Goal: Information Seeking & Learning: Compare options

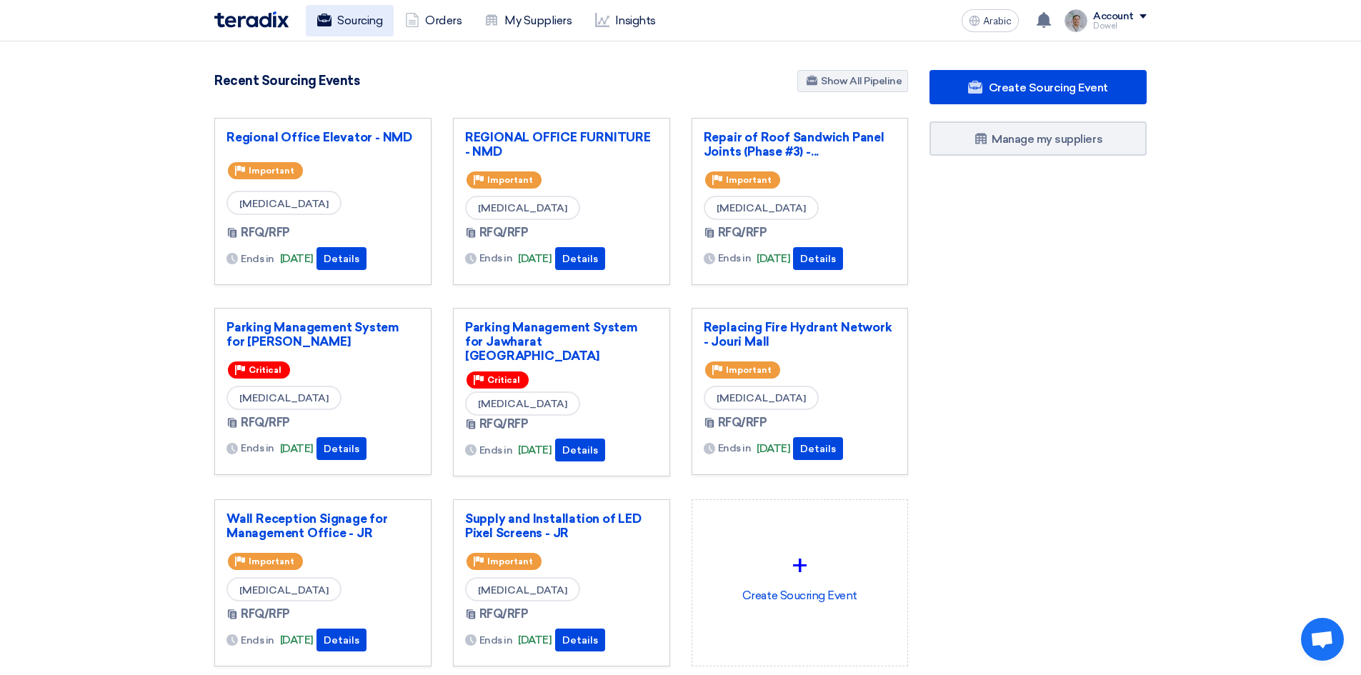
click at [351, 24] on font "Sourcing" at bounding box center [359, 21] width 45 height 14
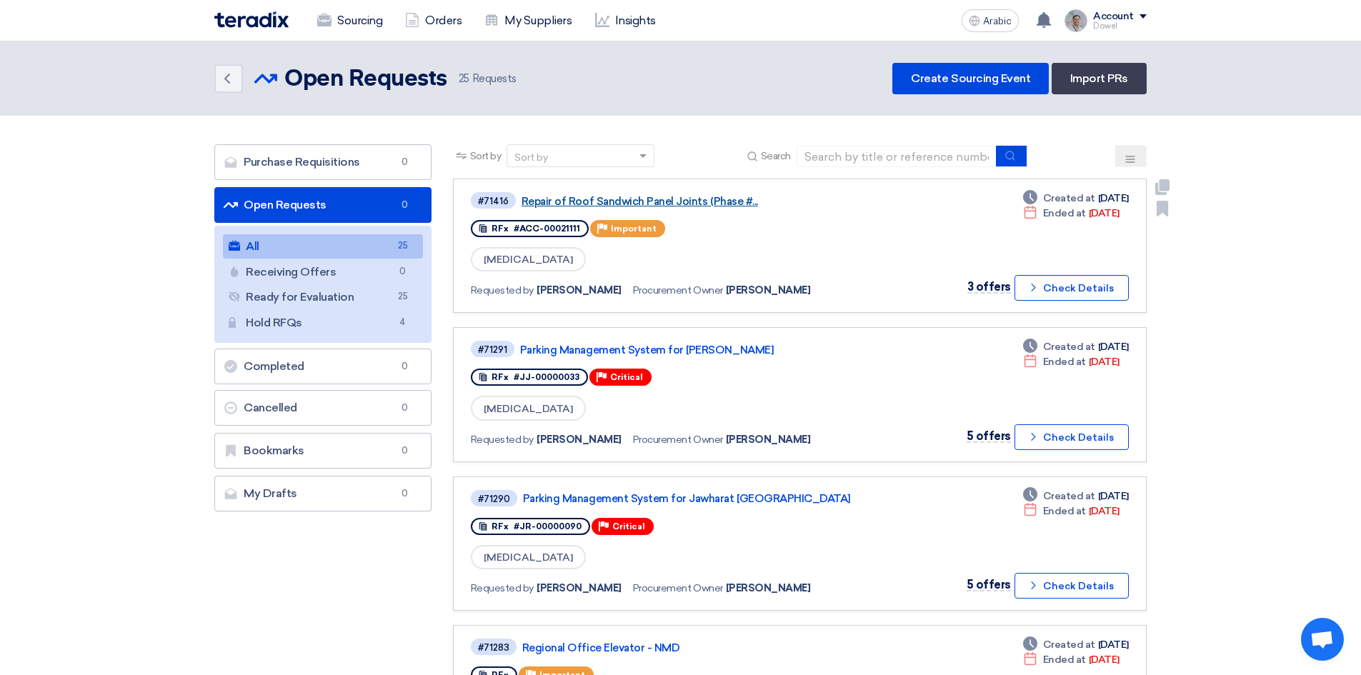
click at [614, 201] on font "Repair of Roof Sandwich Panel Joints (Phase #..." at bounding box center [640, 201] width 237 height 13
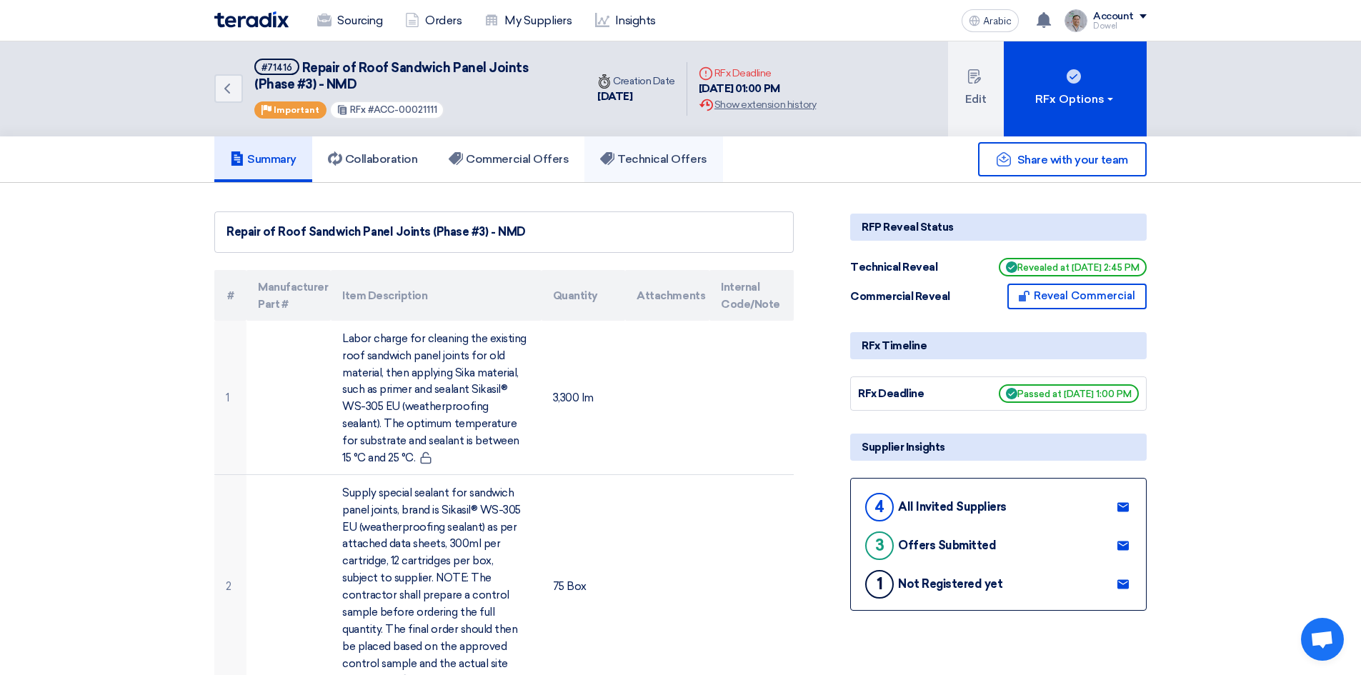
click at [654, 157] on font "Technical Offers" at bounding box center [661, 159] width 89 height 14
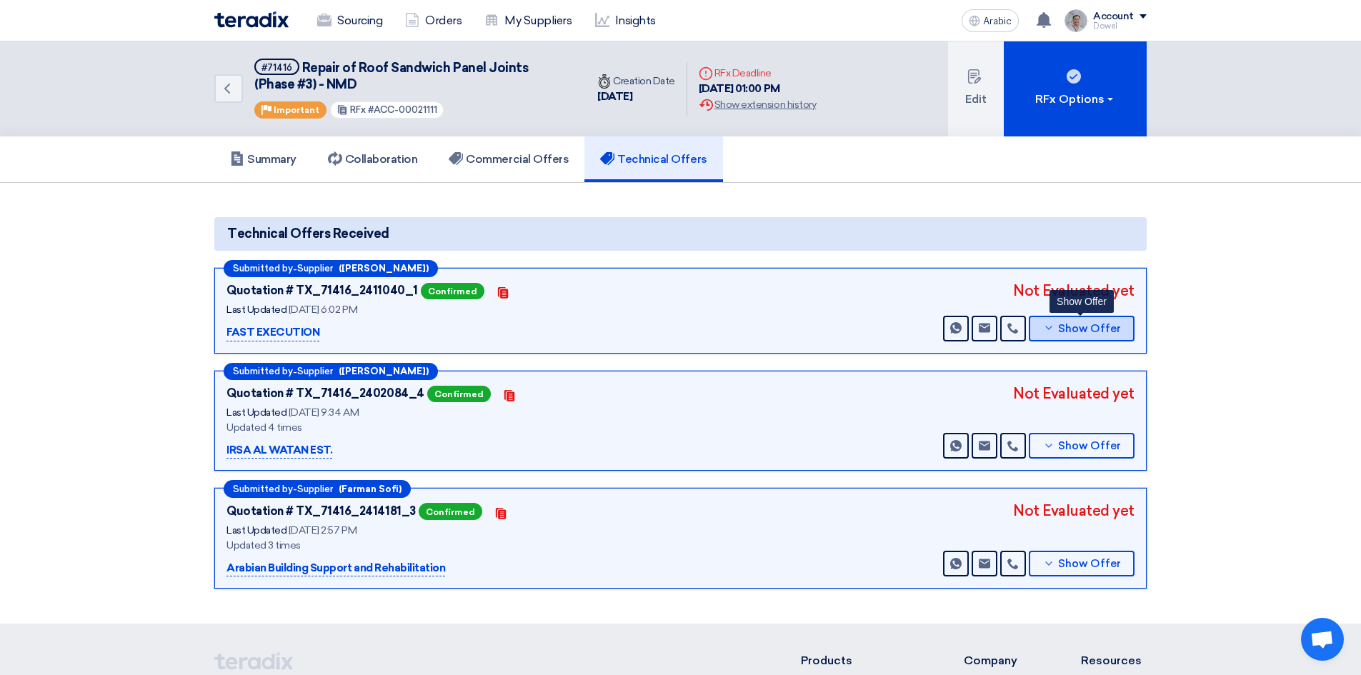
click at [1112, 329] on font "Show Offer" at bounding box center [1089, 328] width 63 height 13
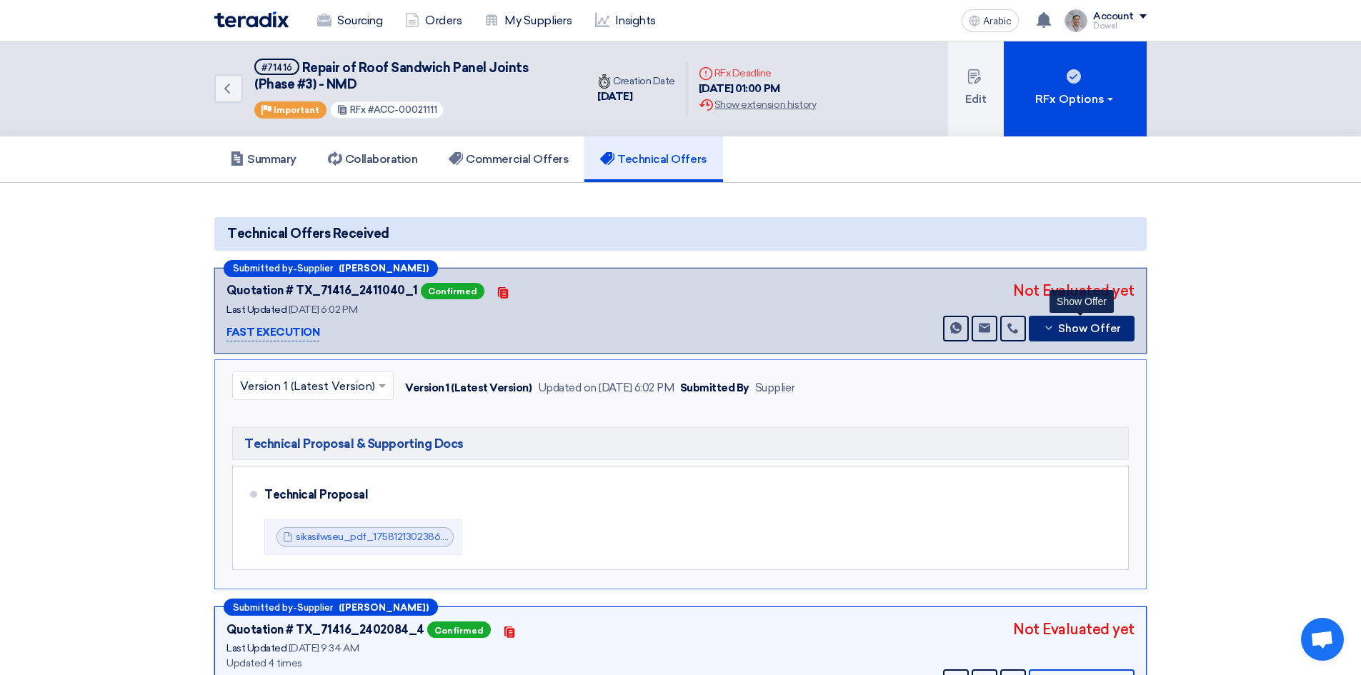
click at [1110, 329] on font "Show Offer" at bounding box center [1089, 328] width 63 height 13
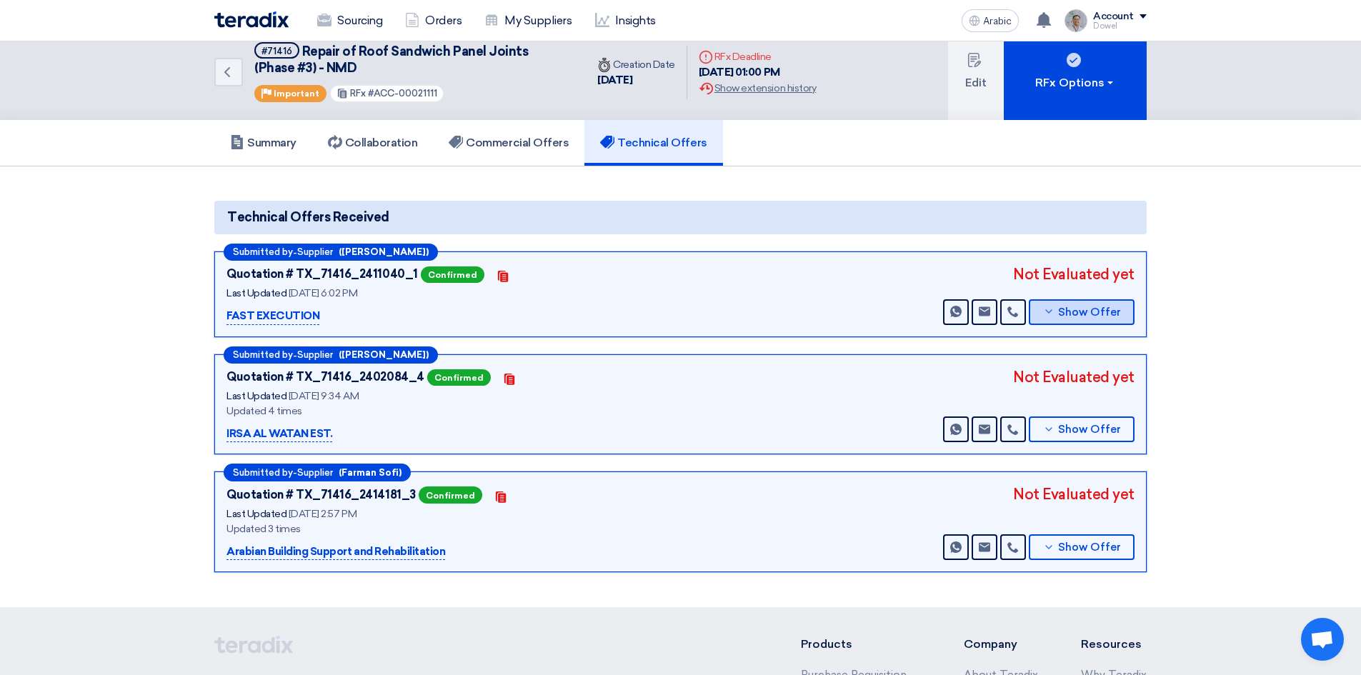
scroll to position [71, 0]
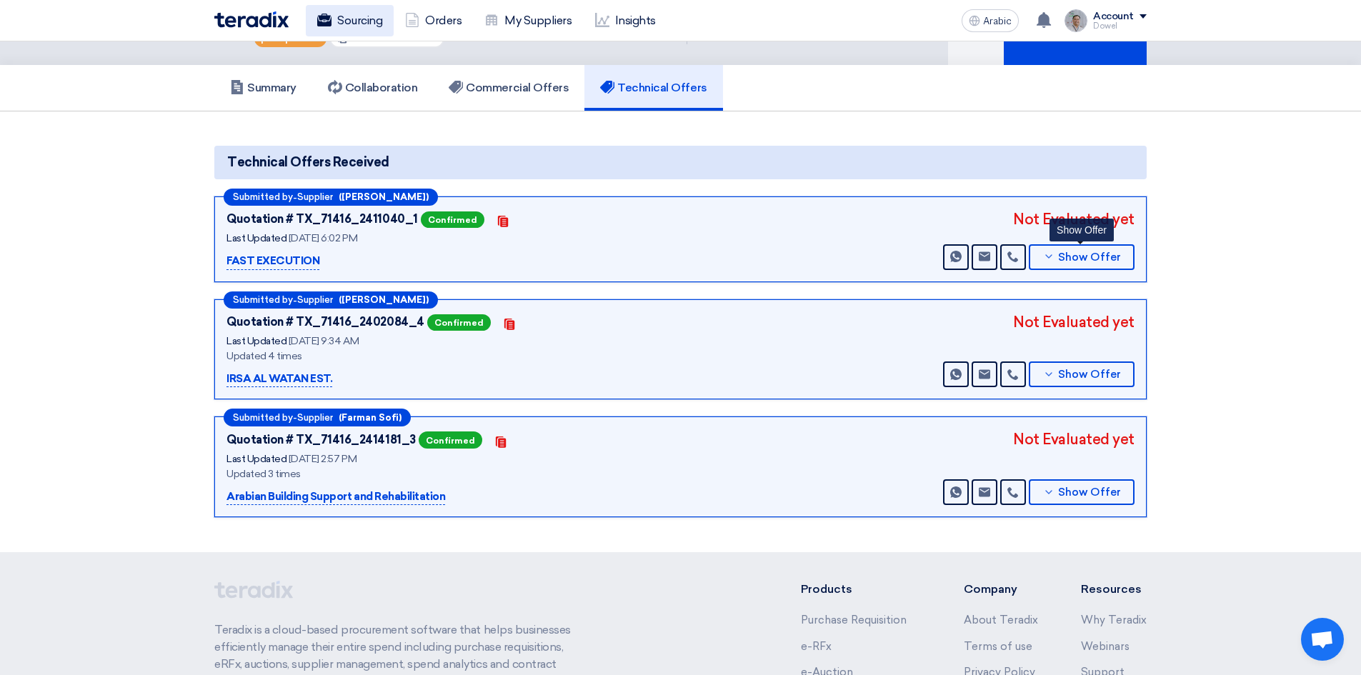
click at [373, 24] on font "Sourcing" at bounding box center [359, 21] width 45 height 14
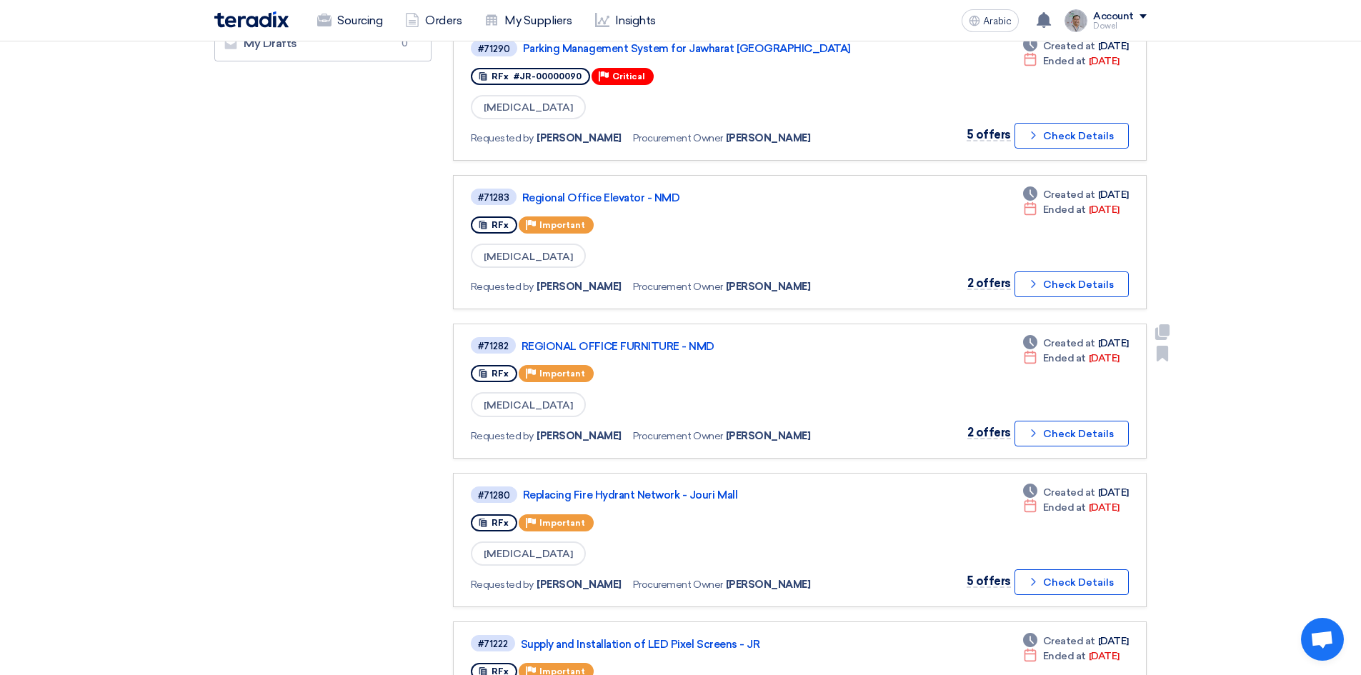
scroll to position [572, 0]
